Goal: Feedback & Contribution: Submit feedback/report problem

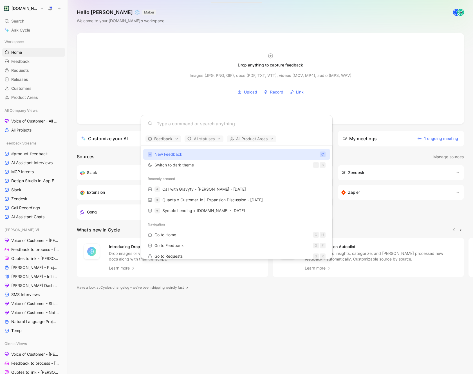
click at [175, 95] on body "[DOMAIN_NAME] Search ⌘ K Ask Cycle Workspace Home G then H Feedback G then F Re…" at bounding box center [236, 187] width 473 height 374
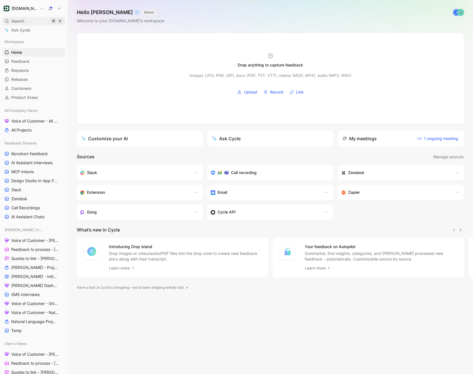
click at [34, 25] on div "Search ⌘ K" at bounding box center [33, 21] width 63 height 8
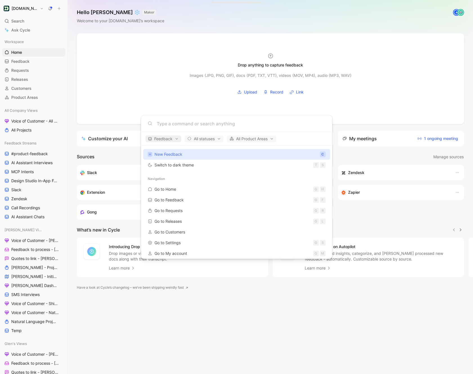
click at [174, 140] on span "Feedback" at bounding box center [163, 138] width 31 height 7
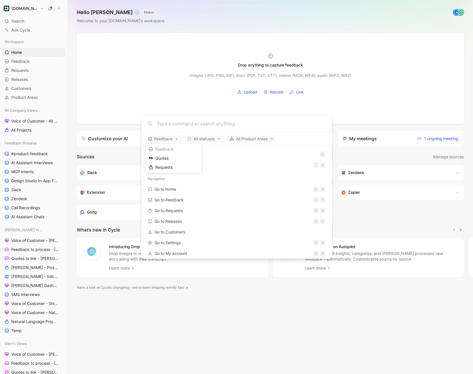
click at [206, 109] on div at bounding box center [236, 187] width 473 height 374
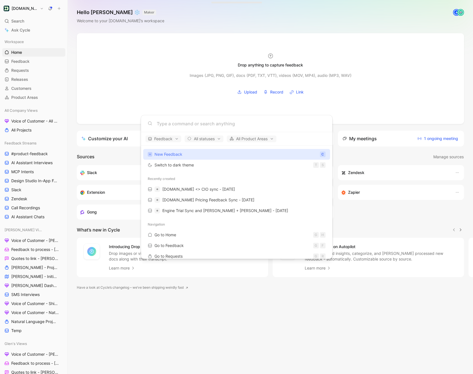
click at [379, 130] on body "Customer.io Search ⌘ K Ask Cycle Workspace Home G then H Feedback G then F Requ…" at bounding box center [236, 187] width 473 height 374
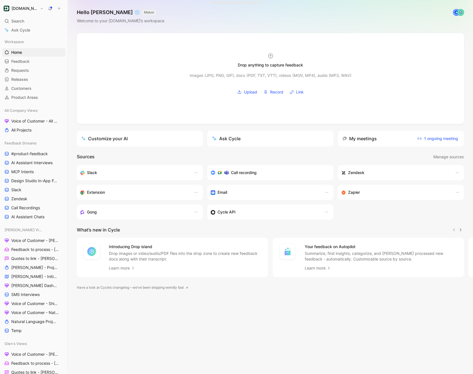
click at [290, 131] on button "Ask Cycle" at bounding box center [270, 139] width 126 height 16
click at [22, 22] on span "Search" at bounding box center [17, 21] width 13 height 7
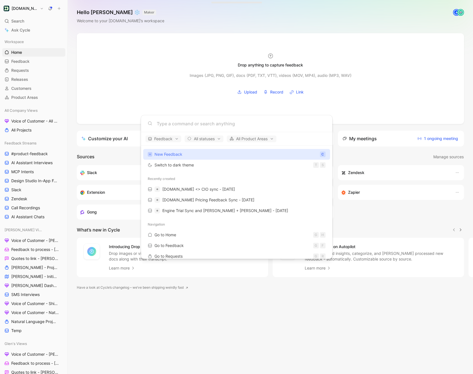
click at [24, 22] on body "Customer.io Search ⌘ K Ask Cycle Workspace Home G then H Feedback G then F Requ…" at bounding box center [236, 187] width 473 height 374
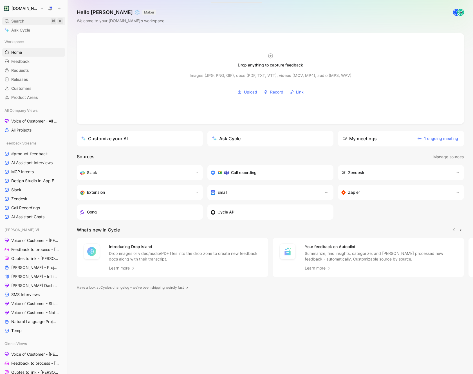
click at [26, 22] on div "Search ⌘ K" at bounding box center [33, 21] width 63 height 8
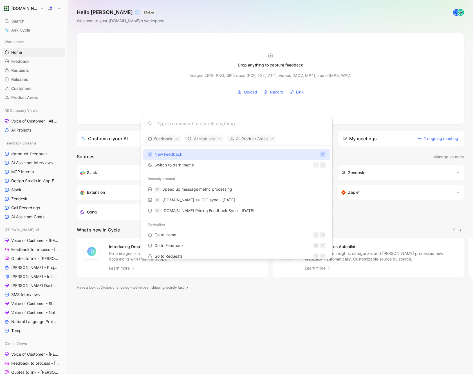
click at [339, 56] on body "Customer.io Search ⌘ K Ask Cycle Workspace Home G then H Feedback G then F Requ…" at bounding box center [236, 187] width 473 height 374
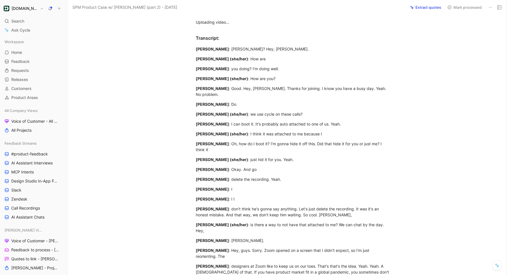
scroll to position [426, 0]
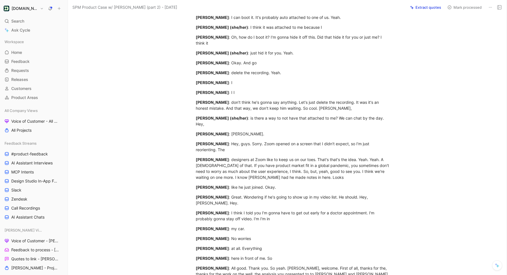
click at [236, 194] on div "[PERSON_NAME] : Great. Wondering if he's going to show up in my video list. He …" at bounding box center [293, 200] width 195 height 12
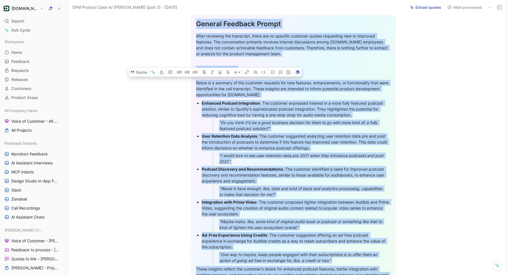
copy div "General Feedback Prompt After reviewing the transcript, there are no specific c…"
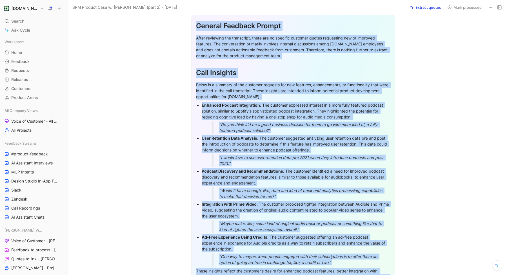
click at [487, 9] on button at bounding box center [490, 7] width 8 height 8
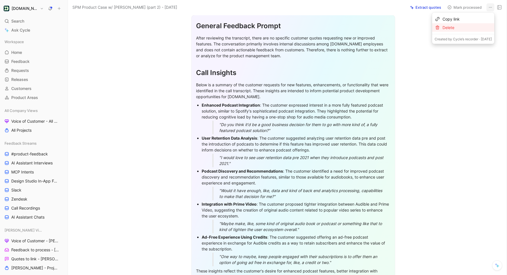
click at [461, 29] on div "Delete" at bounding box center [466, 27] width 49 height 7
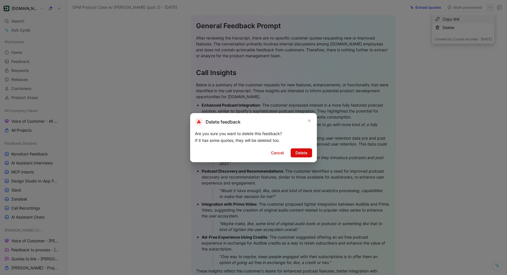
click at [296, 150] on span "Delete" at bounding box center [301, 152] width 12 height 7
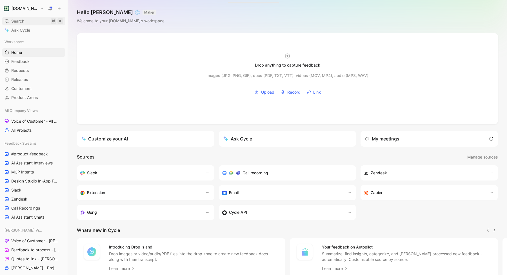
click at [28, 20] on div "Search ⌘ K" at bounding box center [33, 21] width 63 height 8
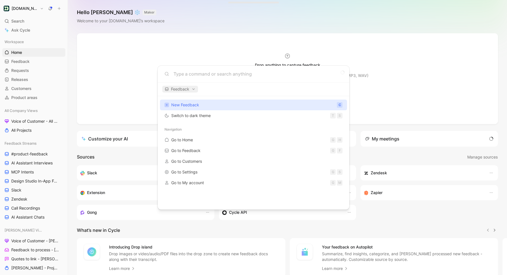
click at [189, 93] on div "Feedback" at bounding box center [253, 89] width 191 height 14
click at [189, 90] on span "Feedback" at bounding box center [180, 89] width 31 height 7
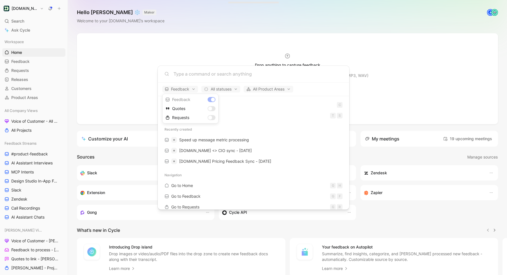
click at [259, 126] on div at bounding box center [253, 137] width 507 height 275
